Goal: Information Seeking & Learning: Compare options

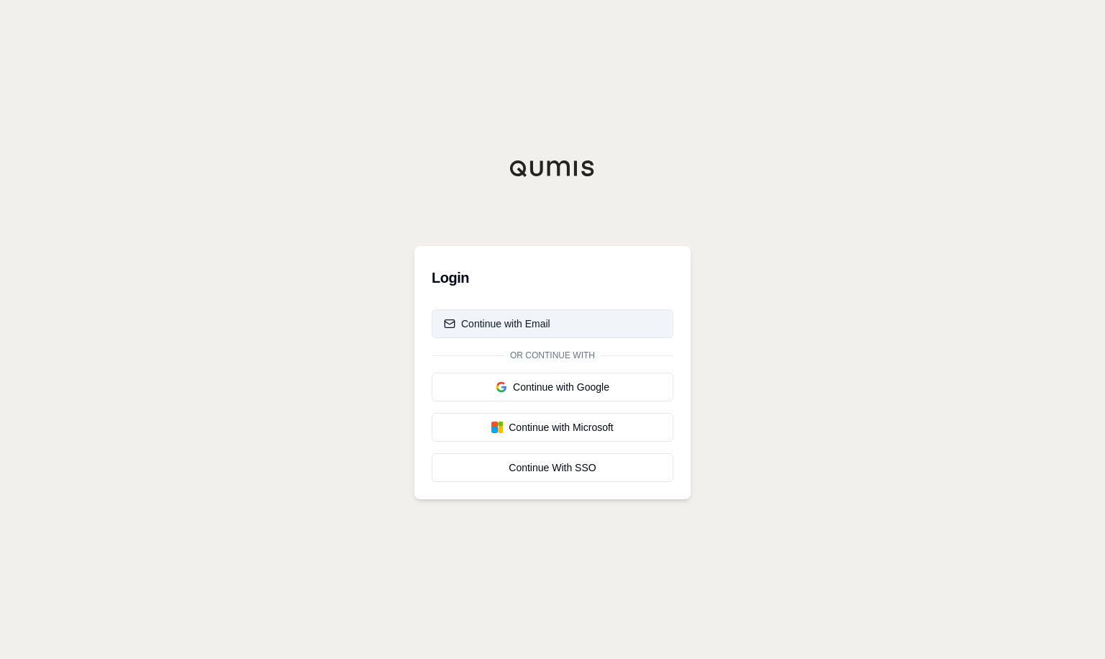
click at [563, 323] on button "Continue with Email" at bounding box center [553, 323] width 242 height 29
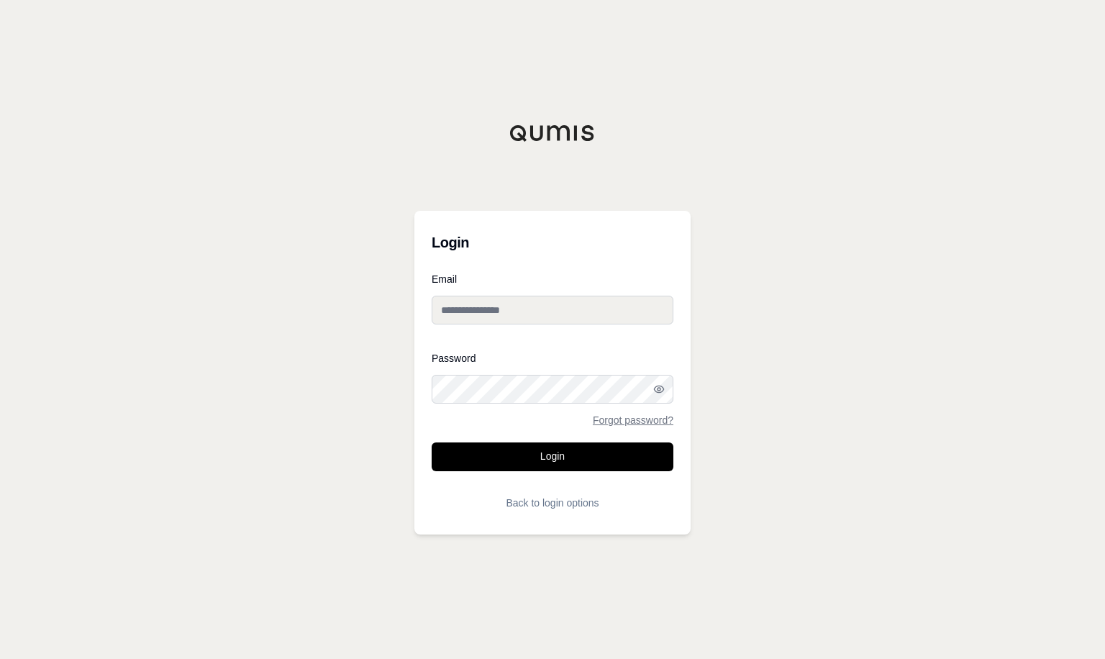
click at [562, 307] on input "Email" at bounding box center [553, 310] width 242 height 29
type input "**********"
click at [432, 404] on div at bounding box center [432, 404] width 0 height 0
click at [609, 460] on button "Login" at bounding box center [553, 456] width 242 height 29
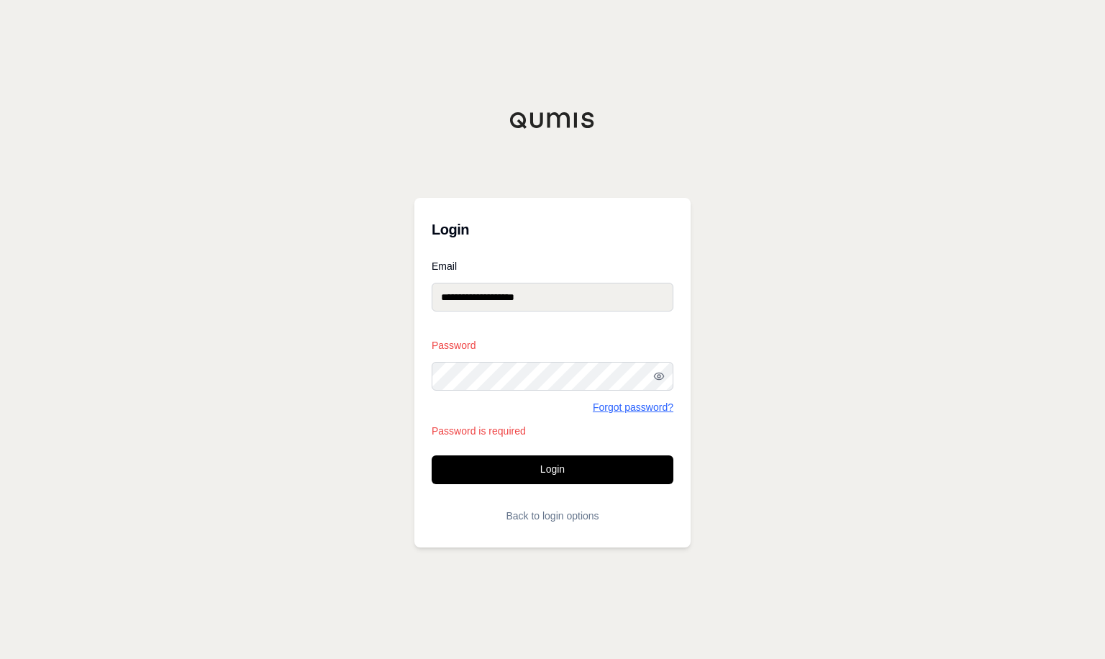
click at [643, 404] on link "Forgot password?" at bounding box center [633, 407] width 81 height 10
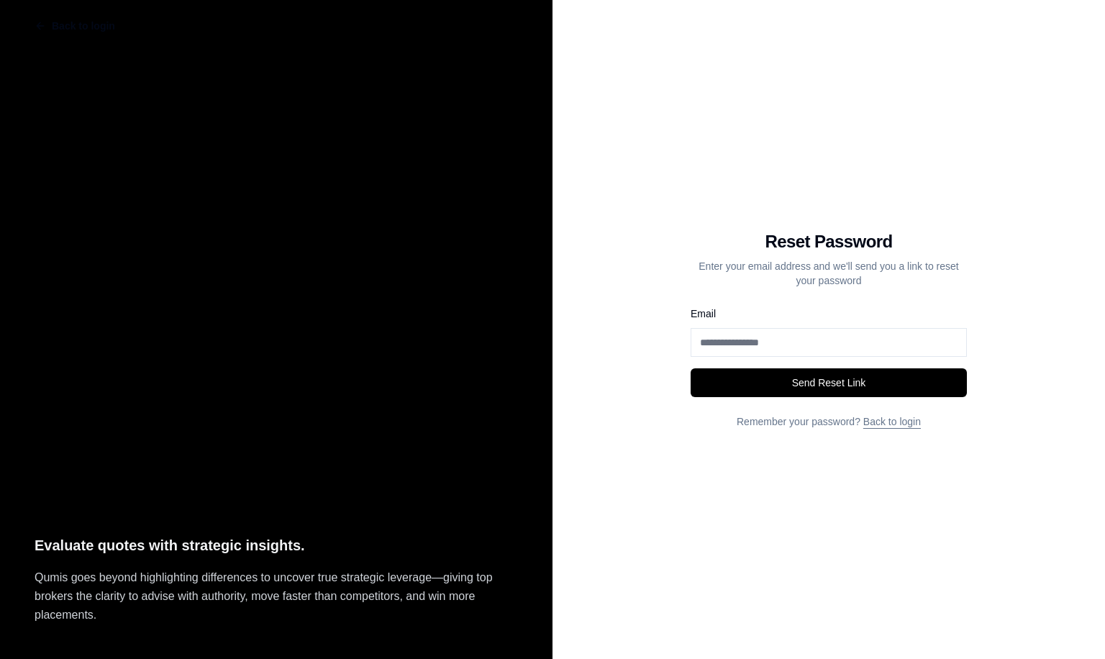
click at [800, 339] on input "Email" at bounding box center [828, 342] width 276 height 29
type input "**********"
click at [690, 368] on button "Send Reset Link" at bounding box center [828, 382] width 276 height 29
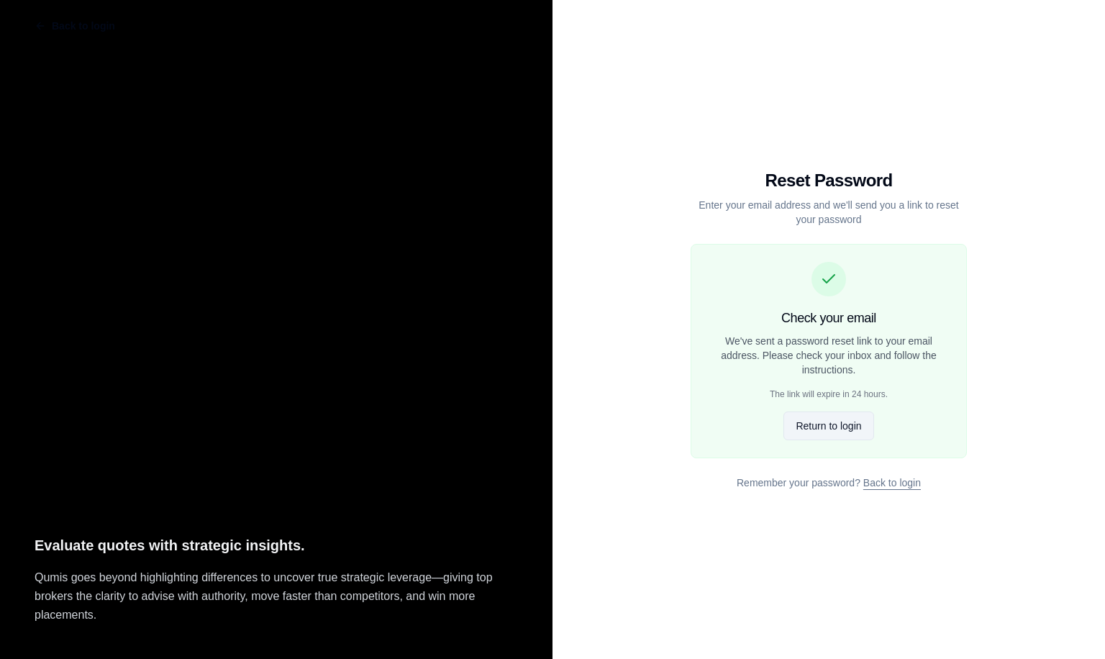
click at [857, 427] on button "Return to login" at bounding box center [828, 425] width 90 height 29
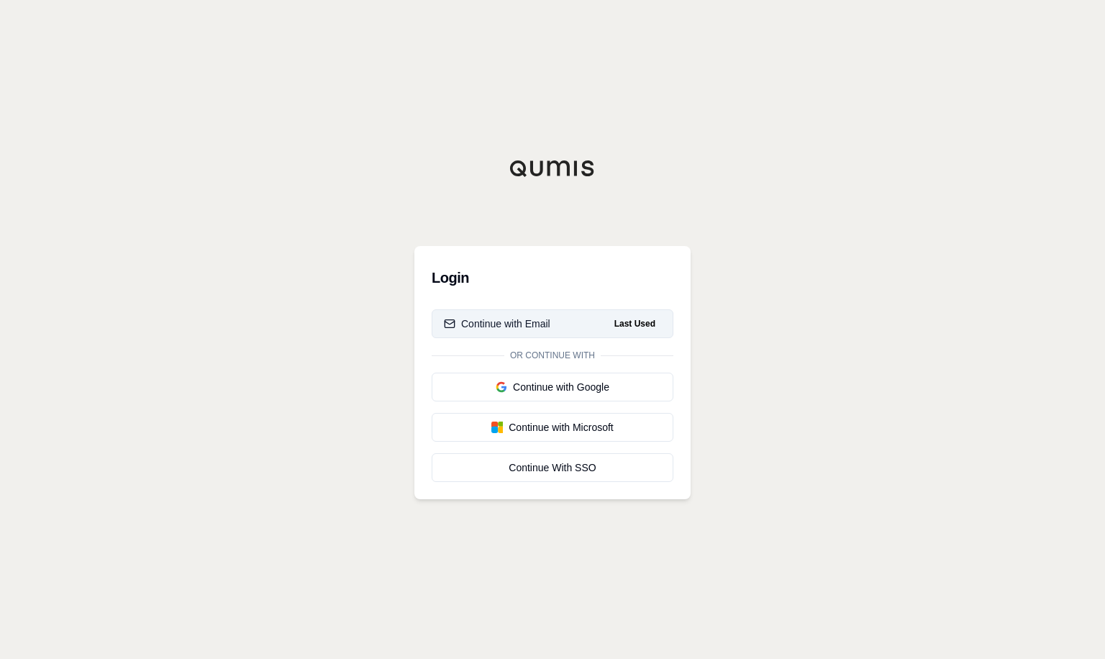
click at [573, 310] on button "Continue with Email Last Used" at bounding box center [553, 323] width 242 height 29
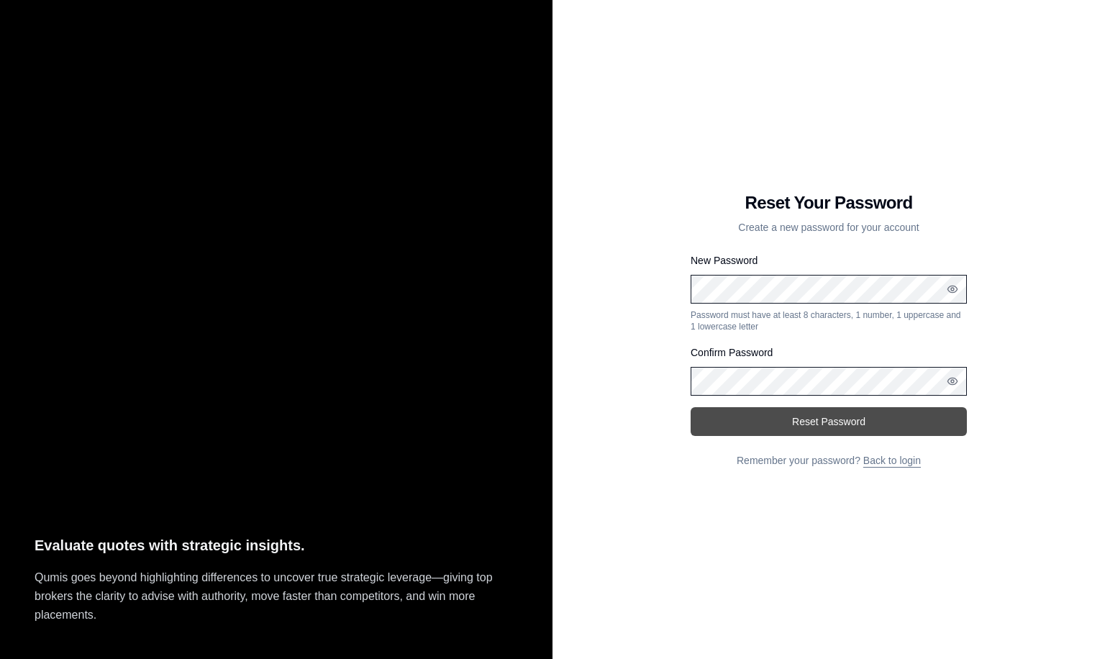
click at [859, 422] on button "Reset Password" at bounding box center [828, 421] width 276 height 29
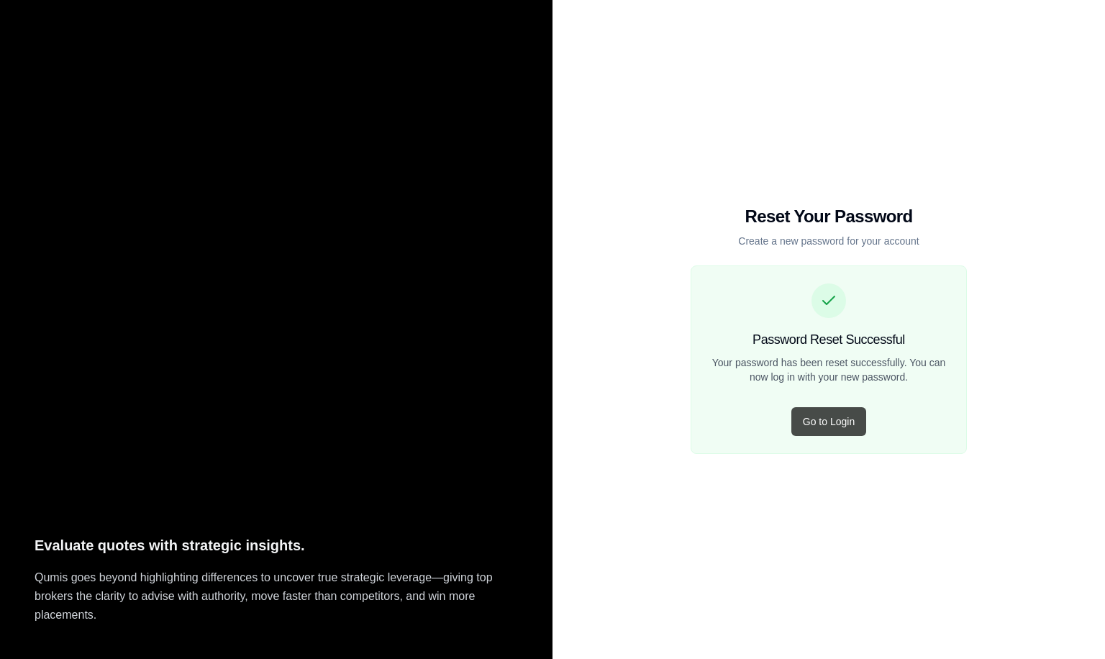
click at [836, 418] on button "Go to Login" at bounding box center [828, 421] width 75 height 29
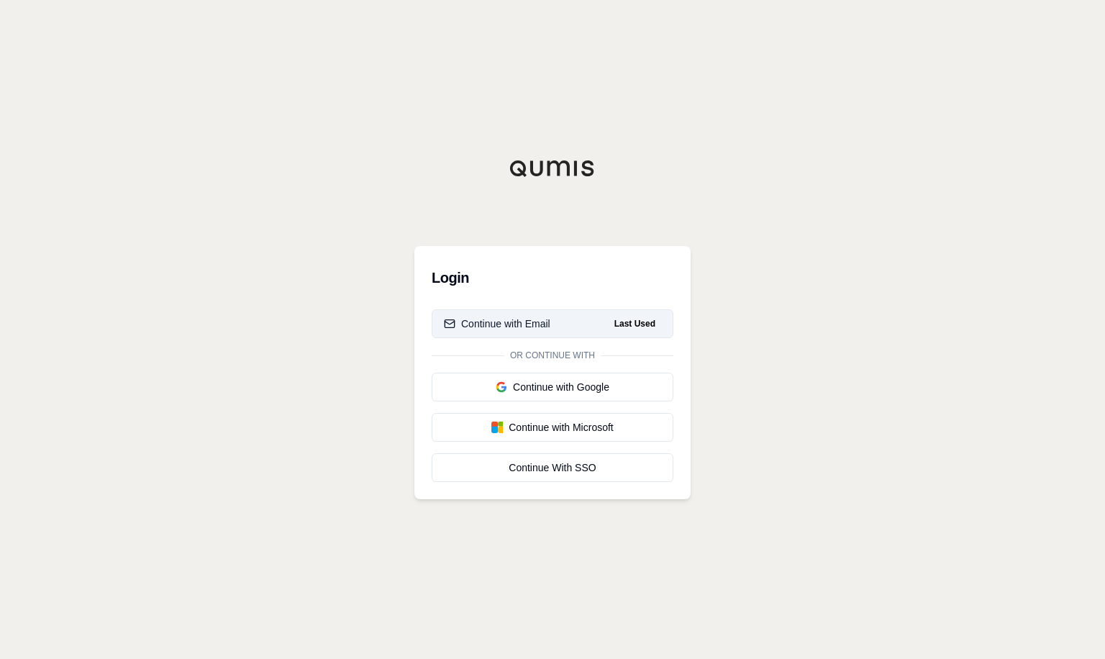
click at [568, 321] on button "Continue with Email Last Used" at bounding box center [553, 323] width 242 height 29
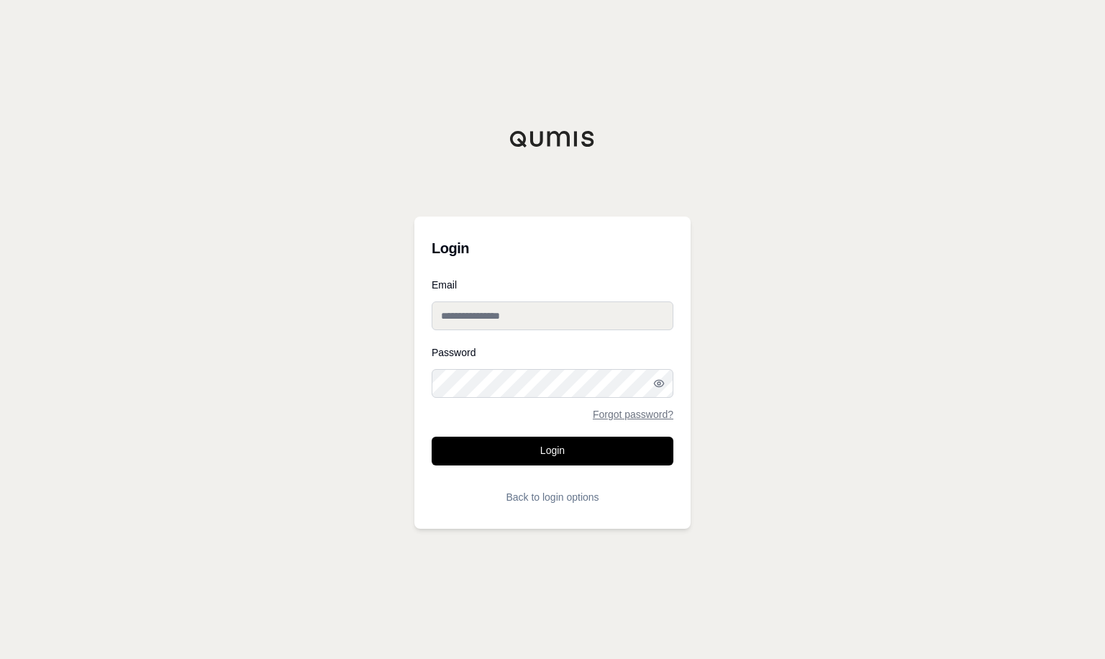
type input "**********"
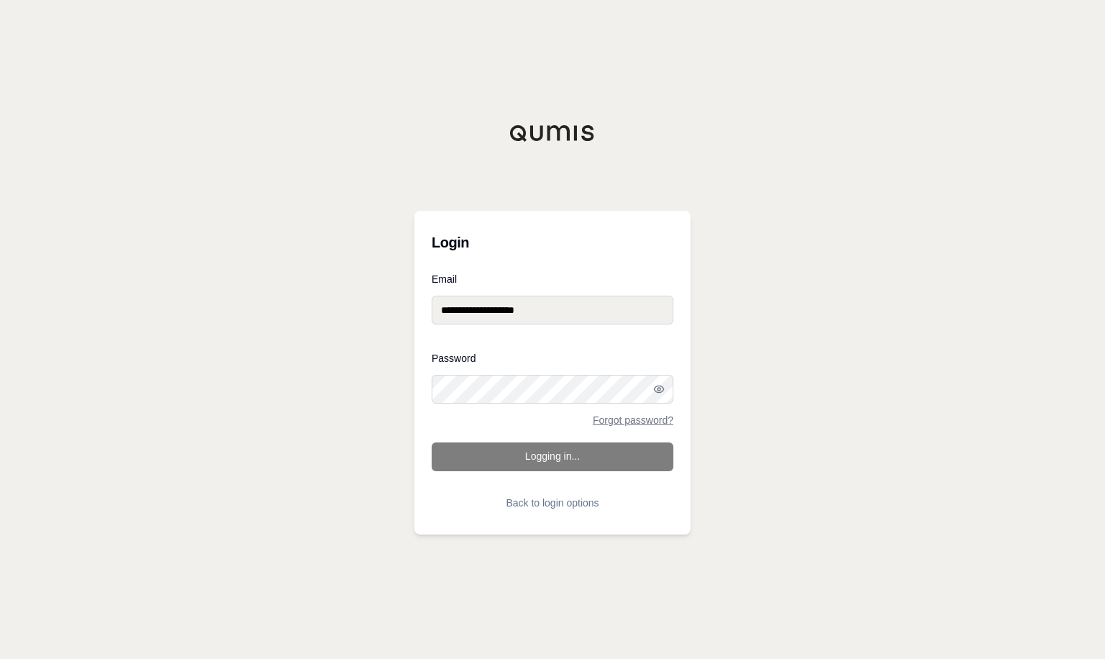
click at [560, 452] on form "**********" at bounding box center [553, 395] width 242 height 243
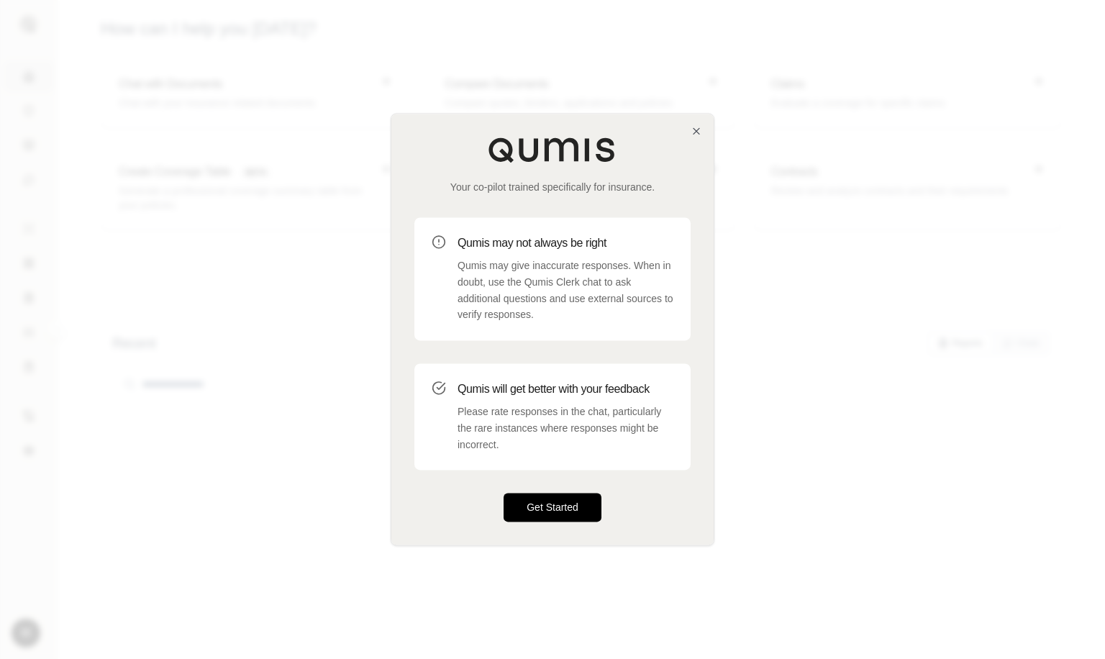
click at [546, 498] on button "Get Started" at bounding box center [552, 507] width 98 height 29
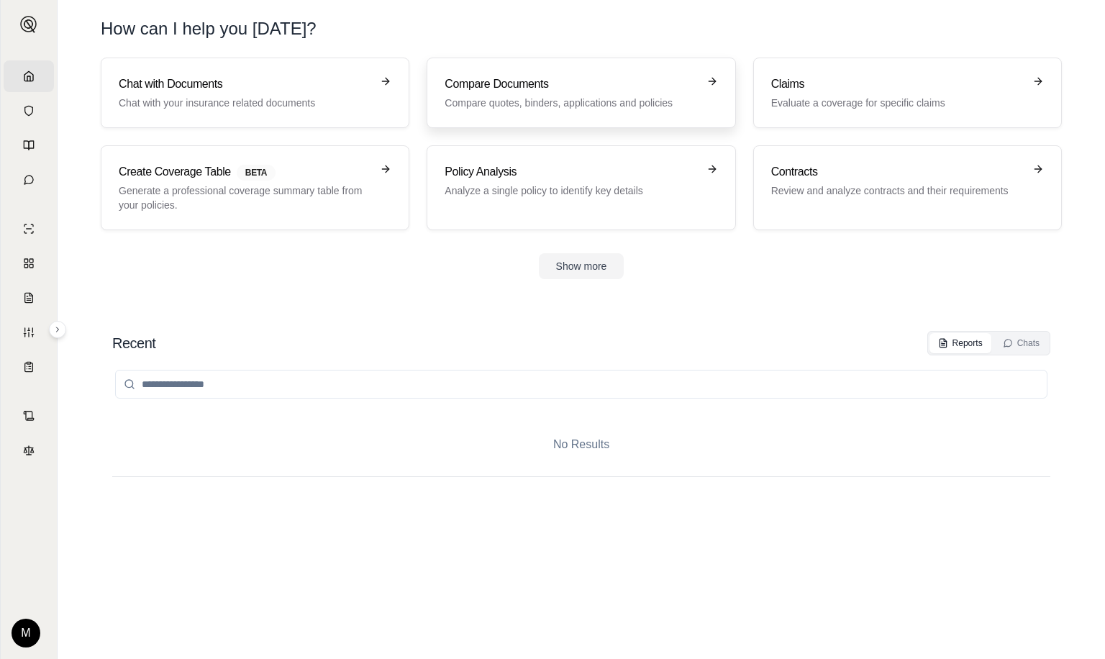
click at [589, 88] on h3 "Compare Documents" at bounding box center [571, 84] width 252 height 17
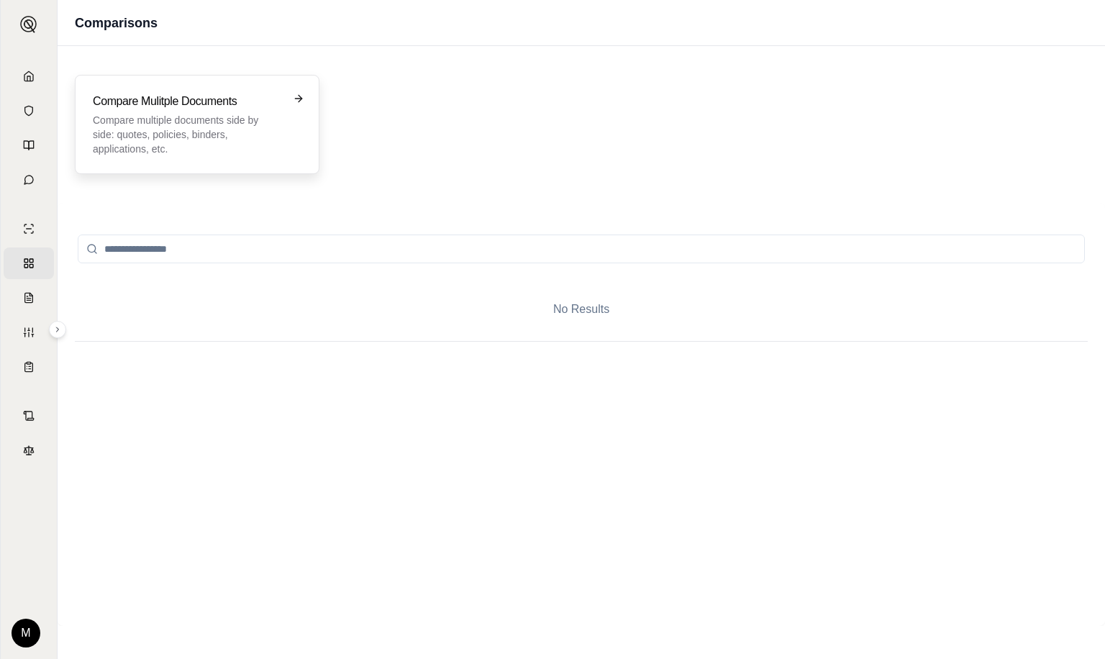
click at [283, 109] on div "Compare Mulitple Documents Compare multiple documents side by side: quotes, pol…" at bounding box center [197, 124] width 209 height 63
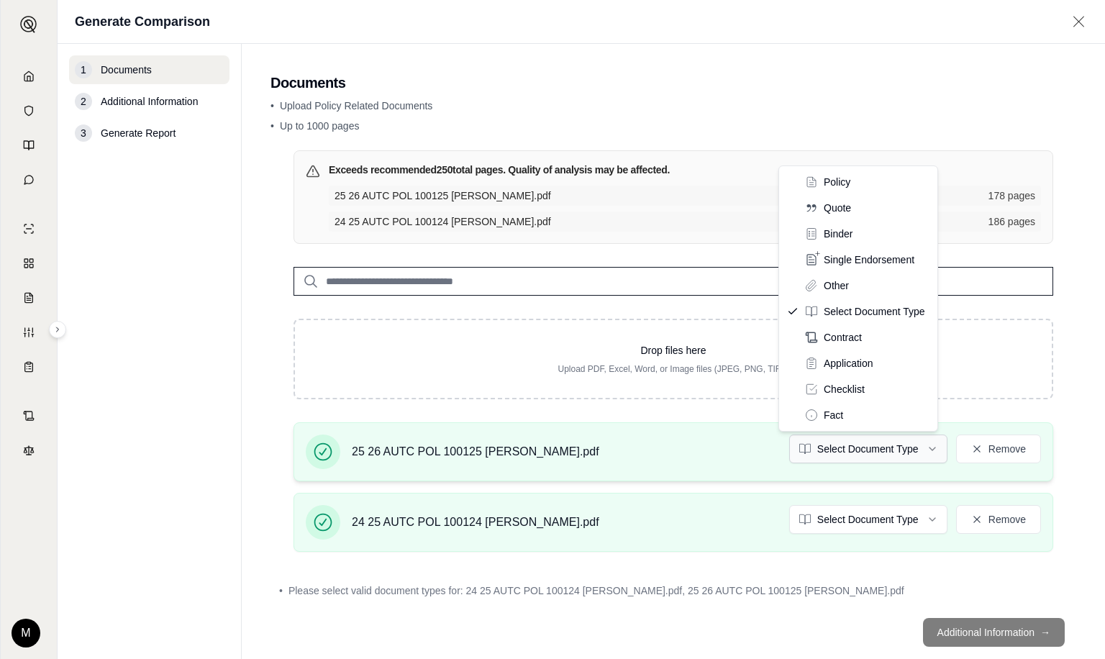
click at [903, 445] on html "Home Vault Prompts Chats Single Policy Comparisons Claims Custom Report Coverag…" at bounding box center [552, 329] width 1105 height 659
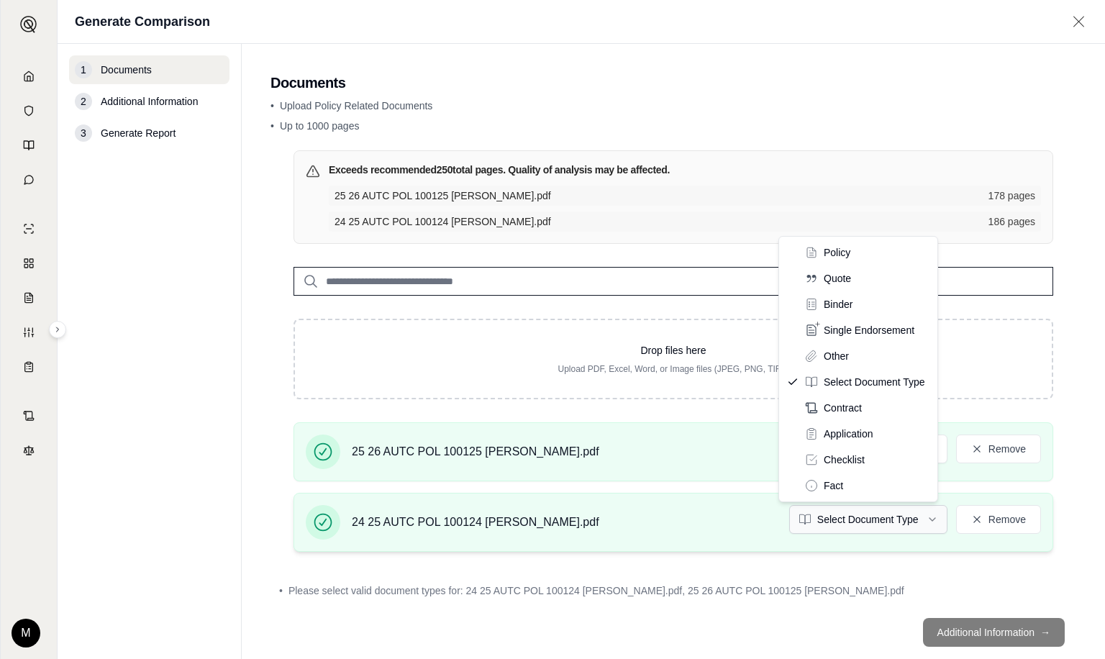
click at [888, 511] on html "Home Vault Prompts Chats Single Policy Comparisons Claims Custom Report Coverag…" at bounding box center [552, 329] width 1105 height 659
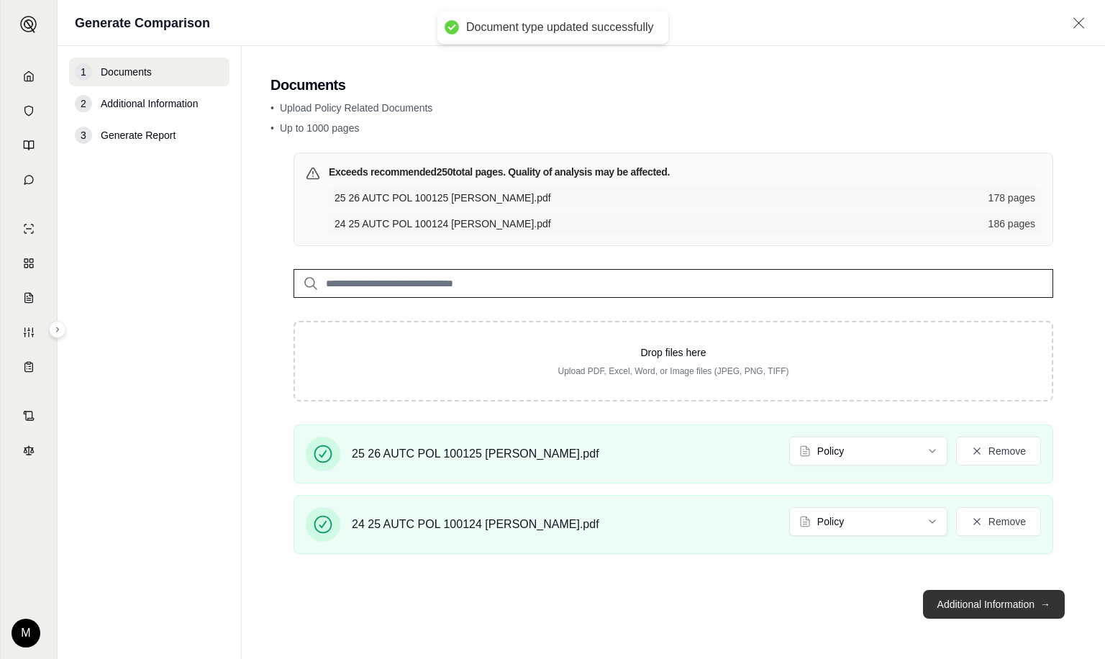
click at [1013, 599] on button "Additional Information →" at bounding box center [994, 604] width 142 height 29
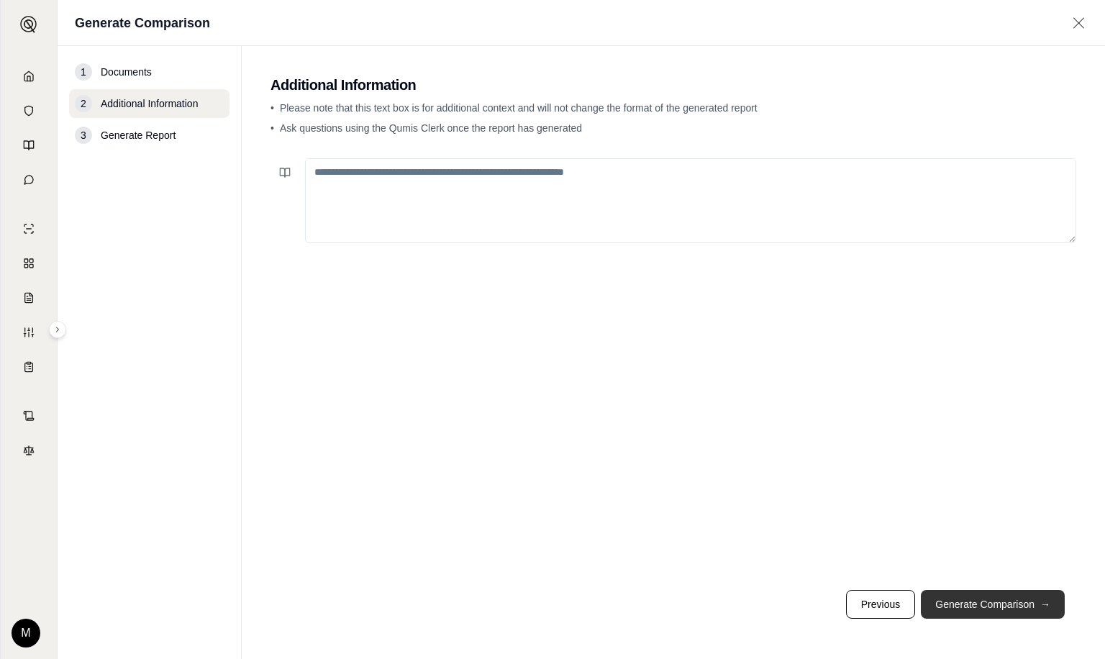
click at [1003, 600] on button "Generate Comparison →" at bounding box center [993, 604] width 144 height 29
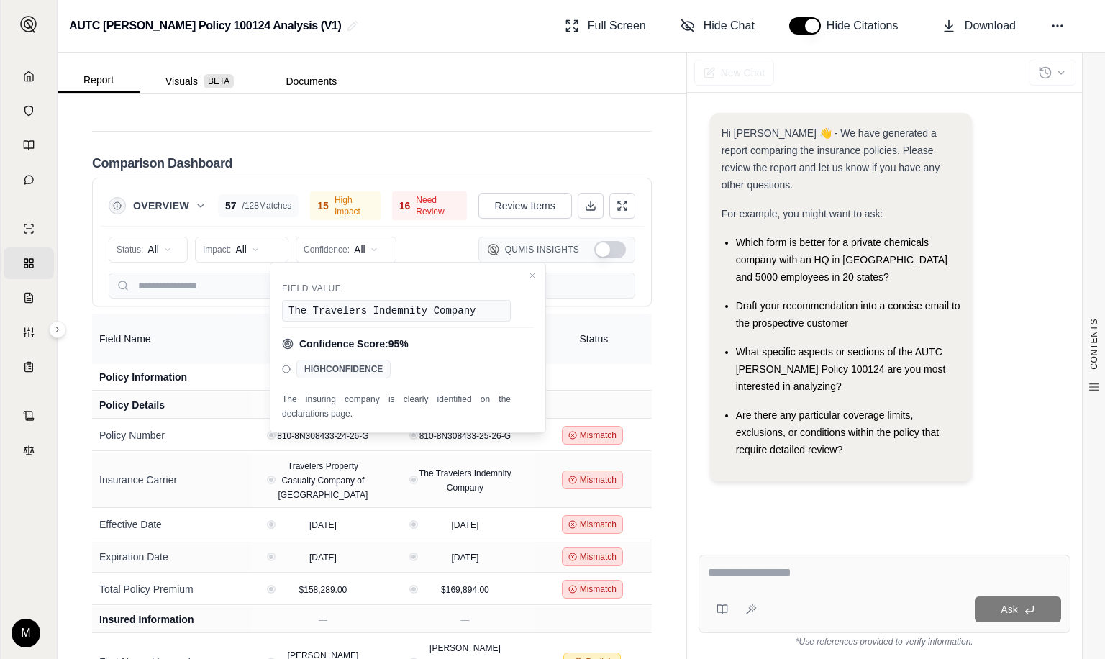
drag, startPoint x: 404, startPoint y: 444, endPoint x: 488, endPoint y: 473, distance: 89.6
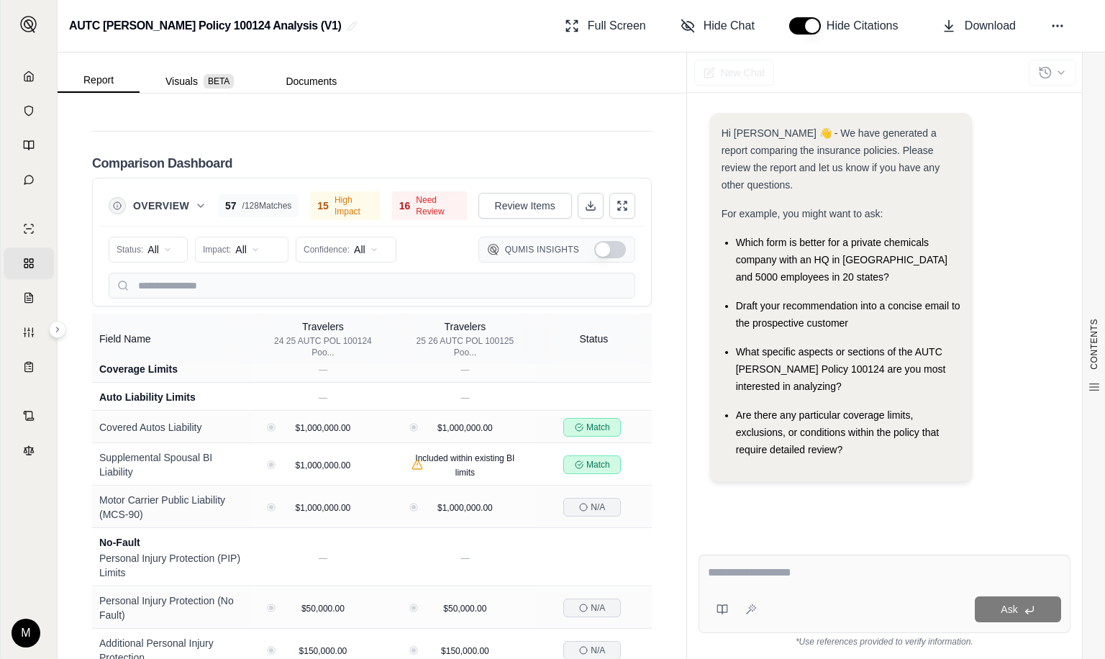
scroll to position [863, 0]
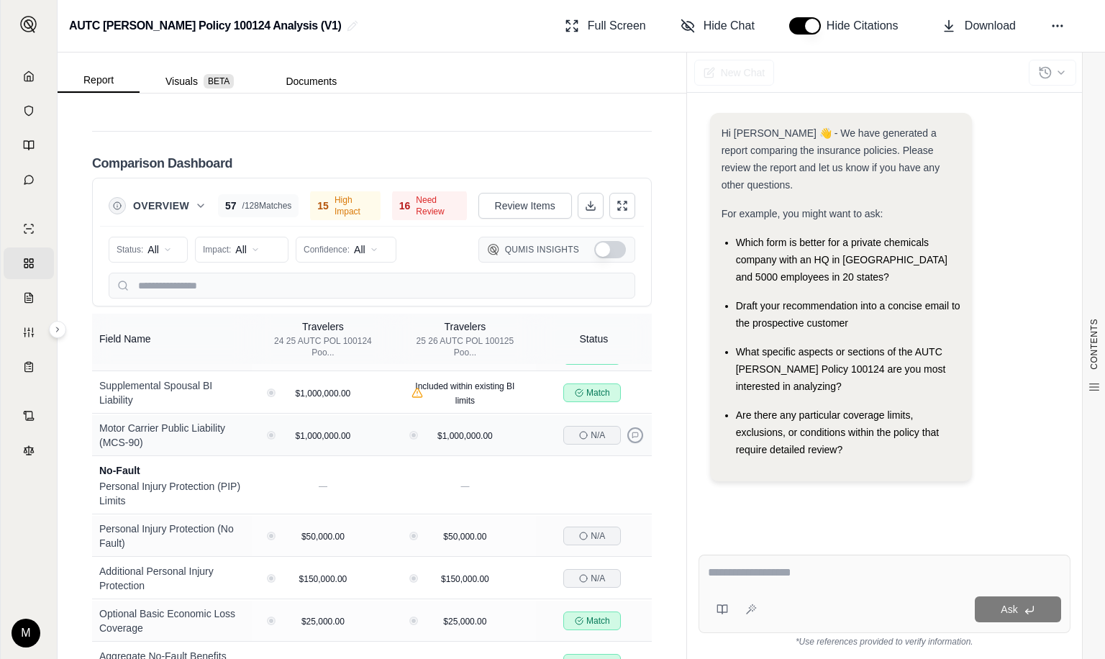
click at [632, 439] on icon at bounding box center [635, 435] width 7 height 7
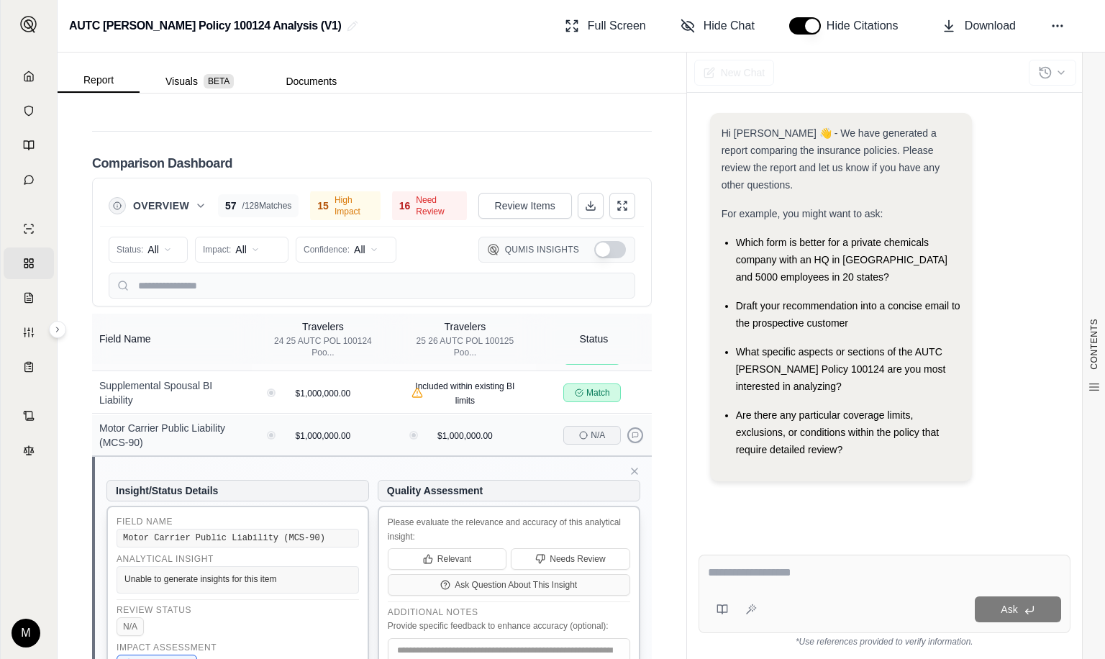
click at [632, 439] on icon at bounding box center [635, 435] width 7 height 7
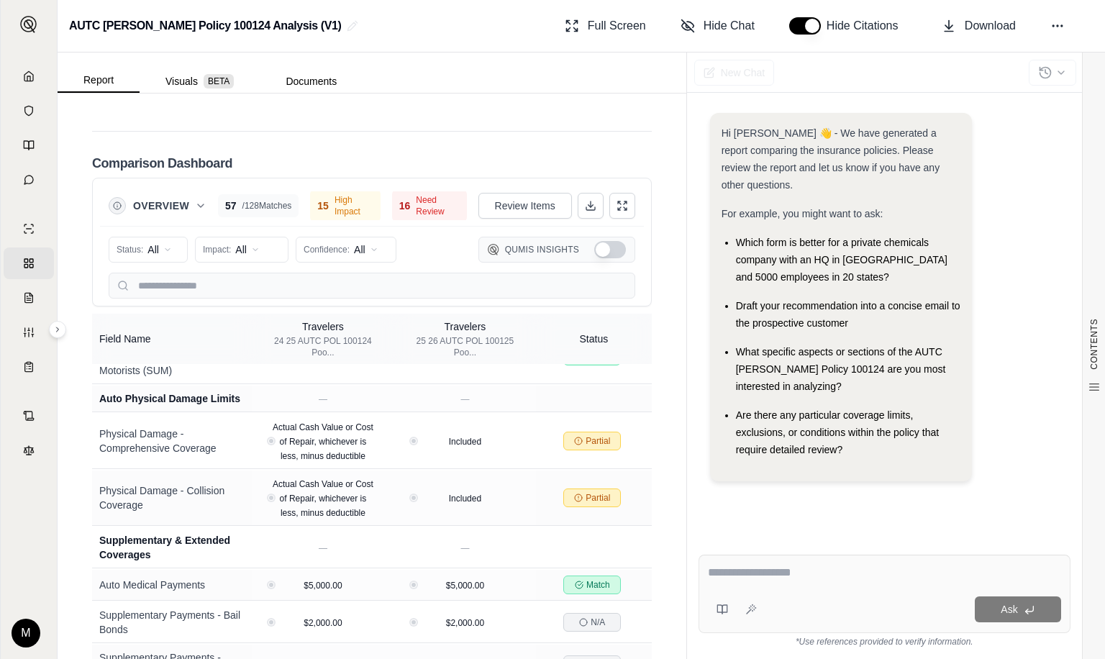
scroll to position [1295, 0]
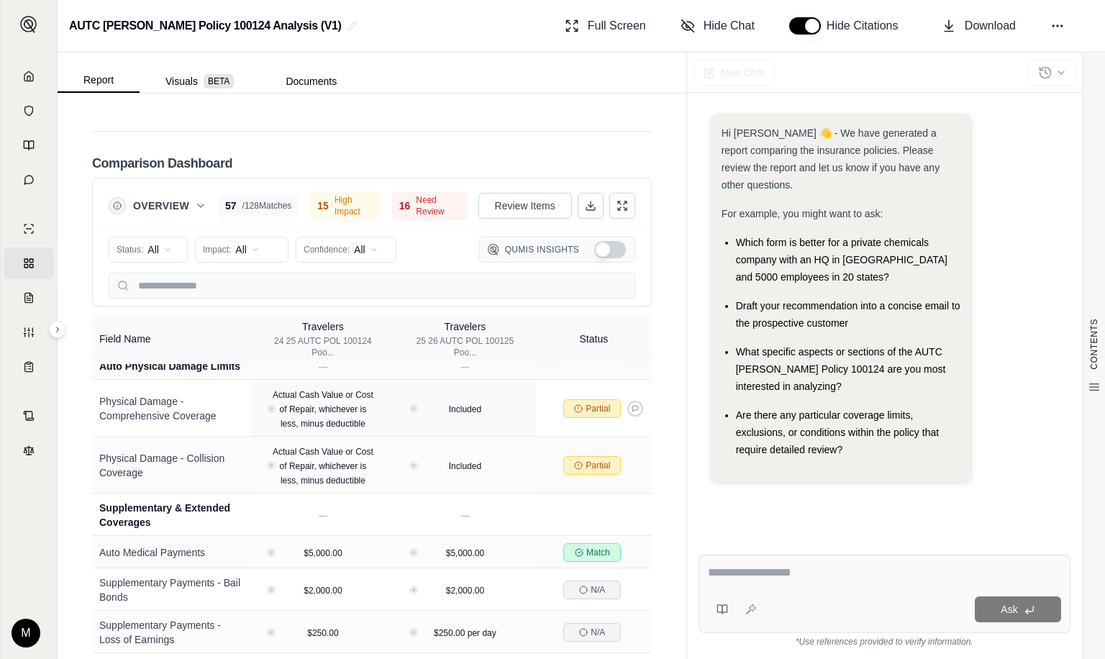
click at [574, 413] on icon at bounding box center [578, 408] width 9 height 9
click at [632, 412] on icon at bounding box center [635, 408] width 7 height 7
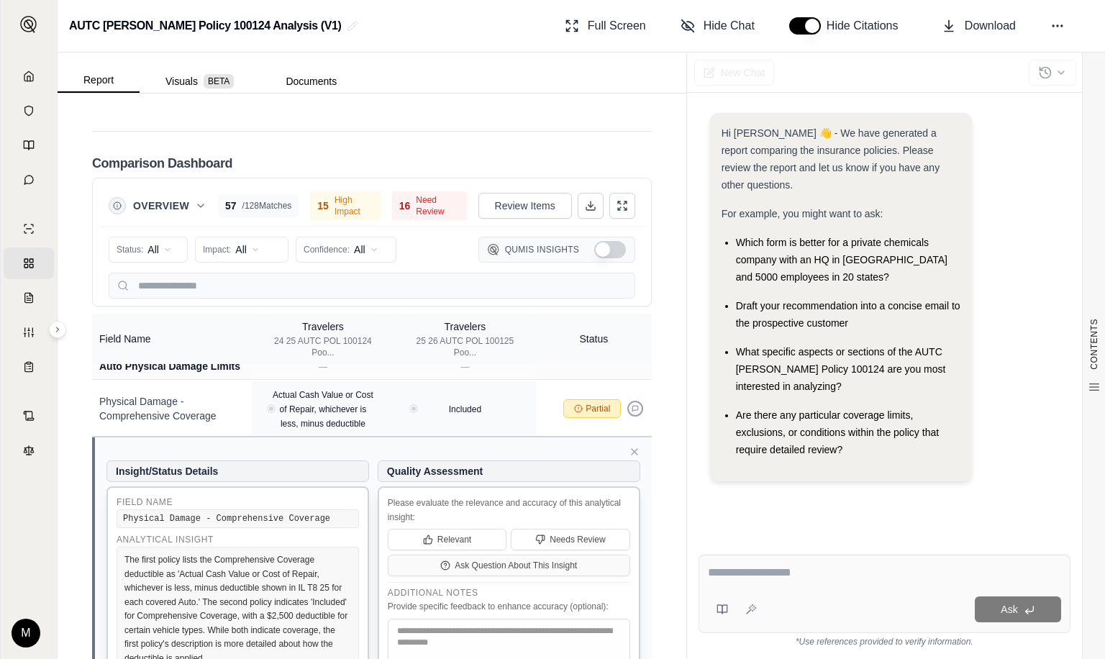
click at [632, 412] on icon at bounding box center [635, 408] width 7 height 7
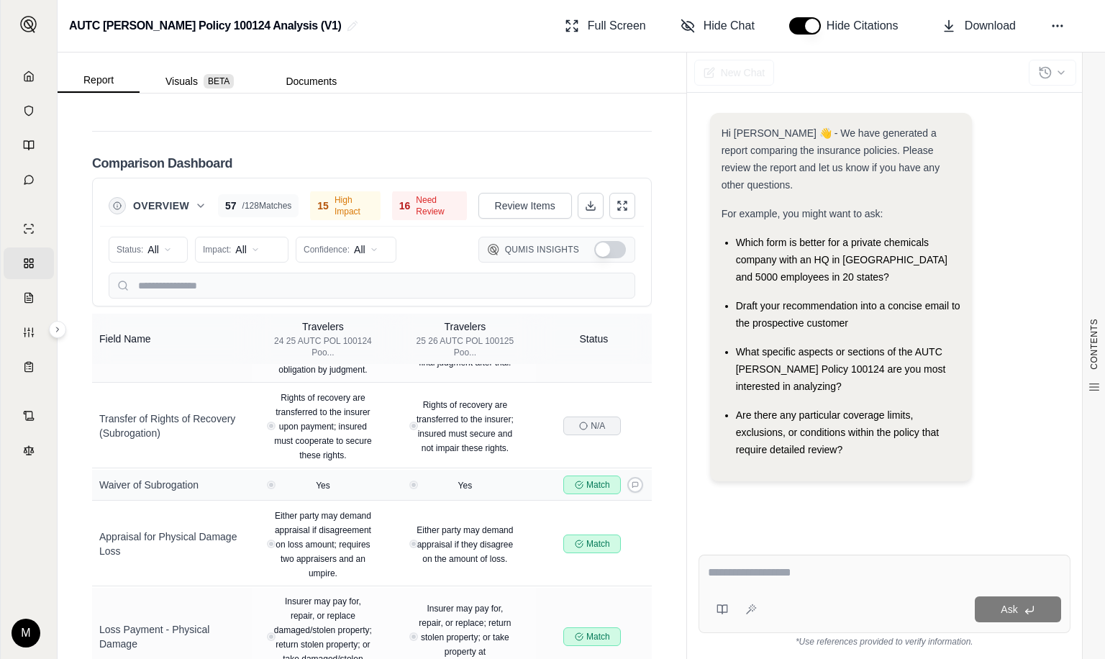
scroll to position [5146, 0]
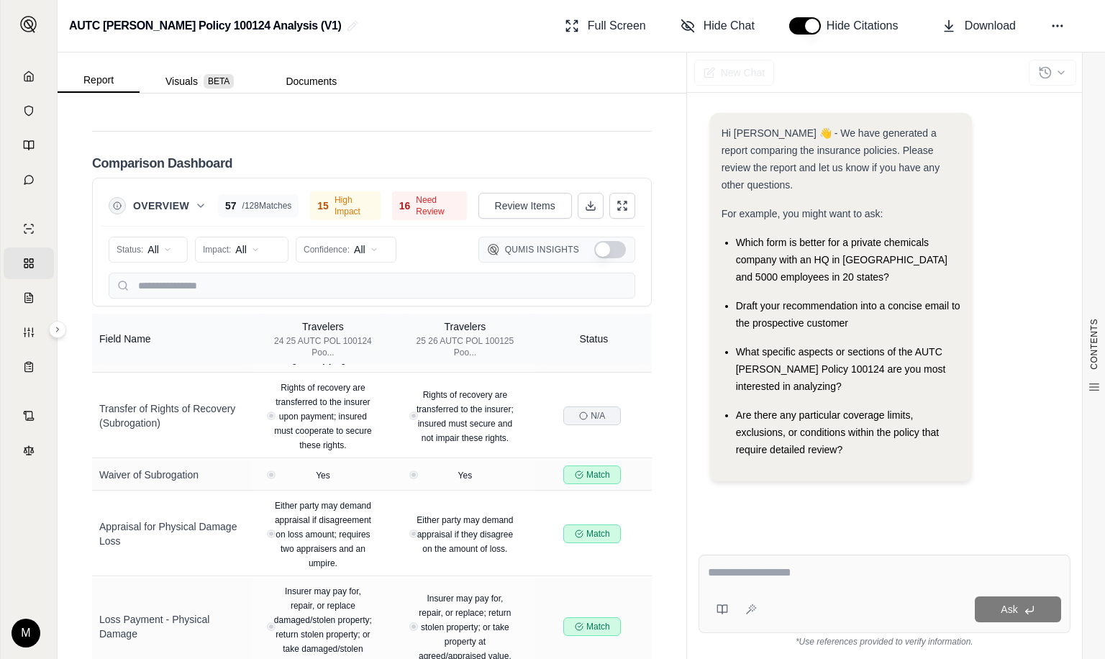
click at [416, 194] on span "Need Review" at bounding box center [437, 205] width 43 height 23
click at [806, 574] on textarea at bounding box center [884, 572] width 353 height 17
type textarea "**********"
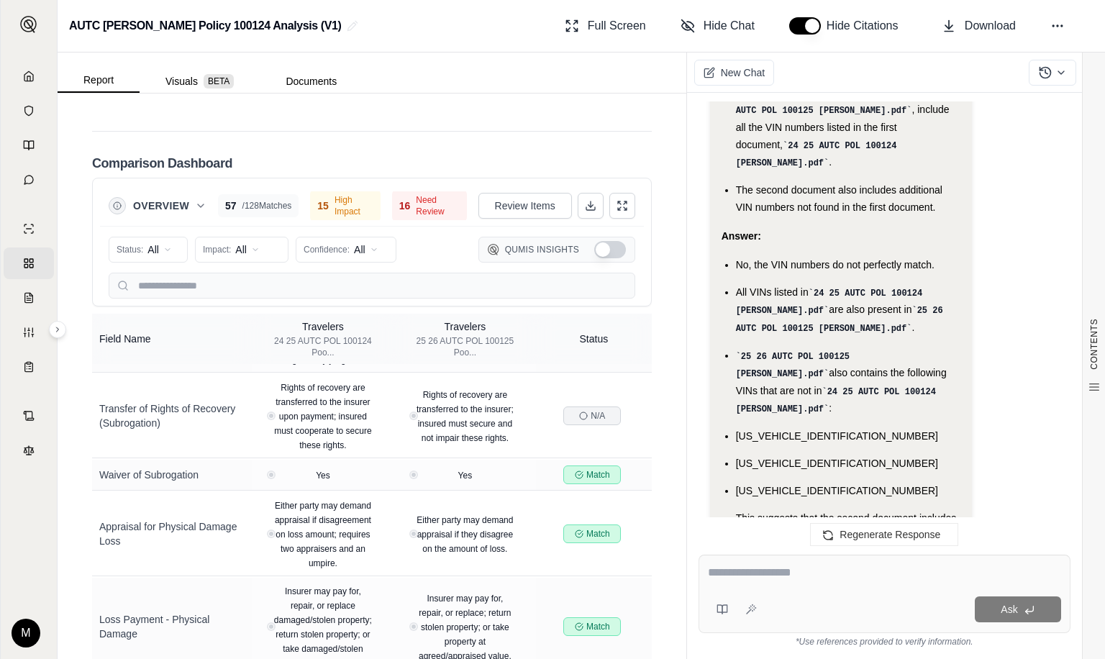
click at [843, 591] on icon at bounding box center [838, 599] width 16 height 16
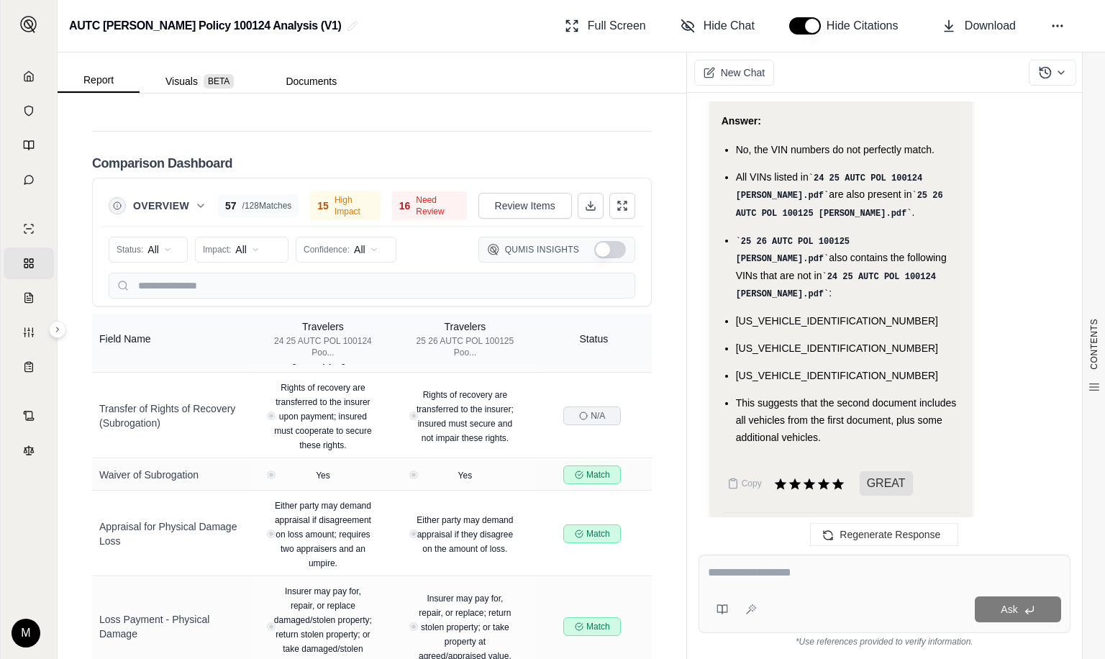
scroll to position [3243, 0]
